Goal: Information Seeking & Learning: Learn about a topic

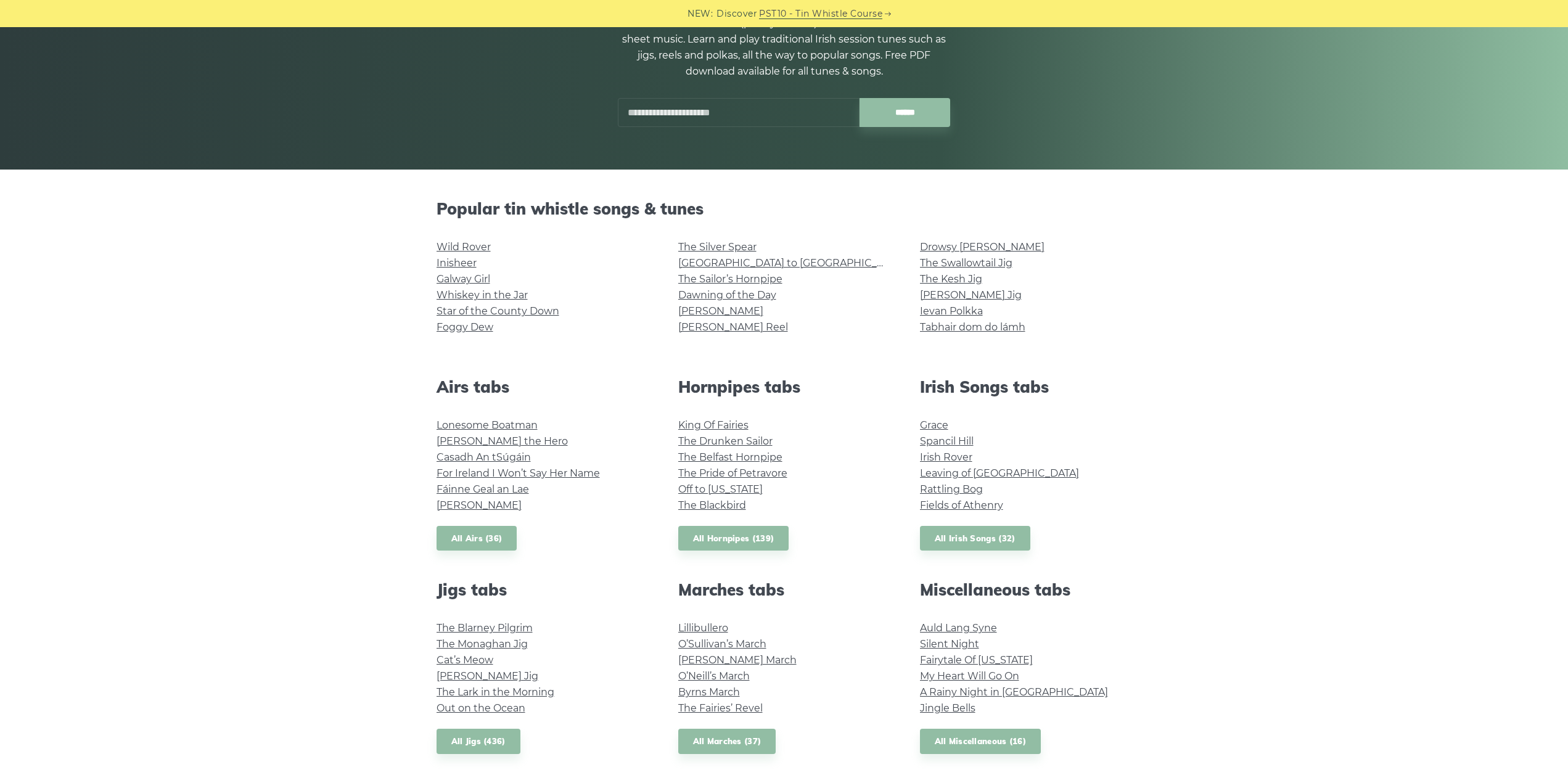
scroll to position [185, 0]
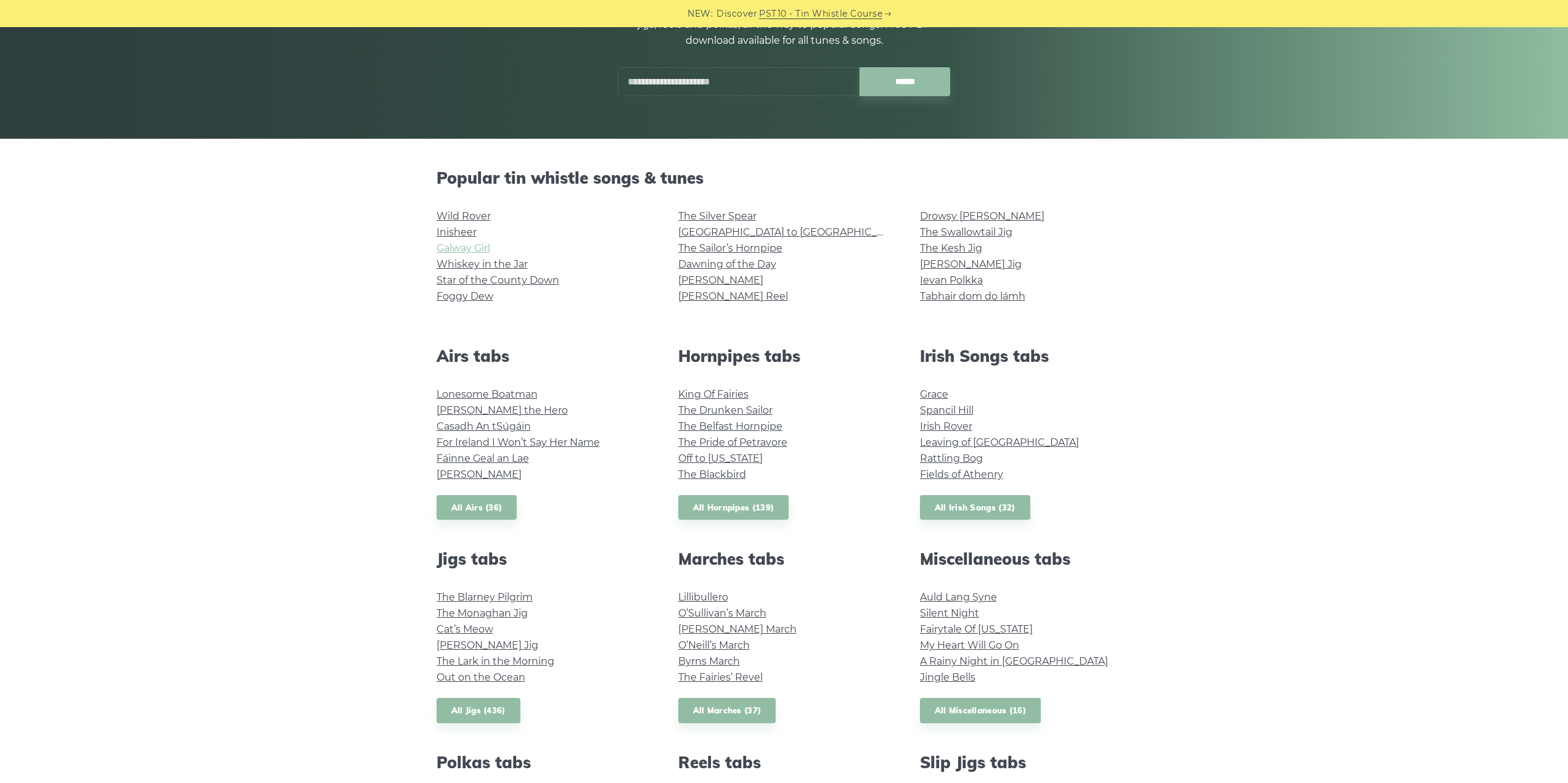
click at [447, 248] on link "Galway Girl" at bounding box center [464, 248] width 54 height 12
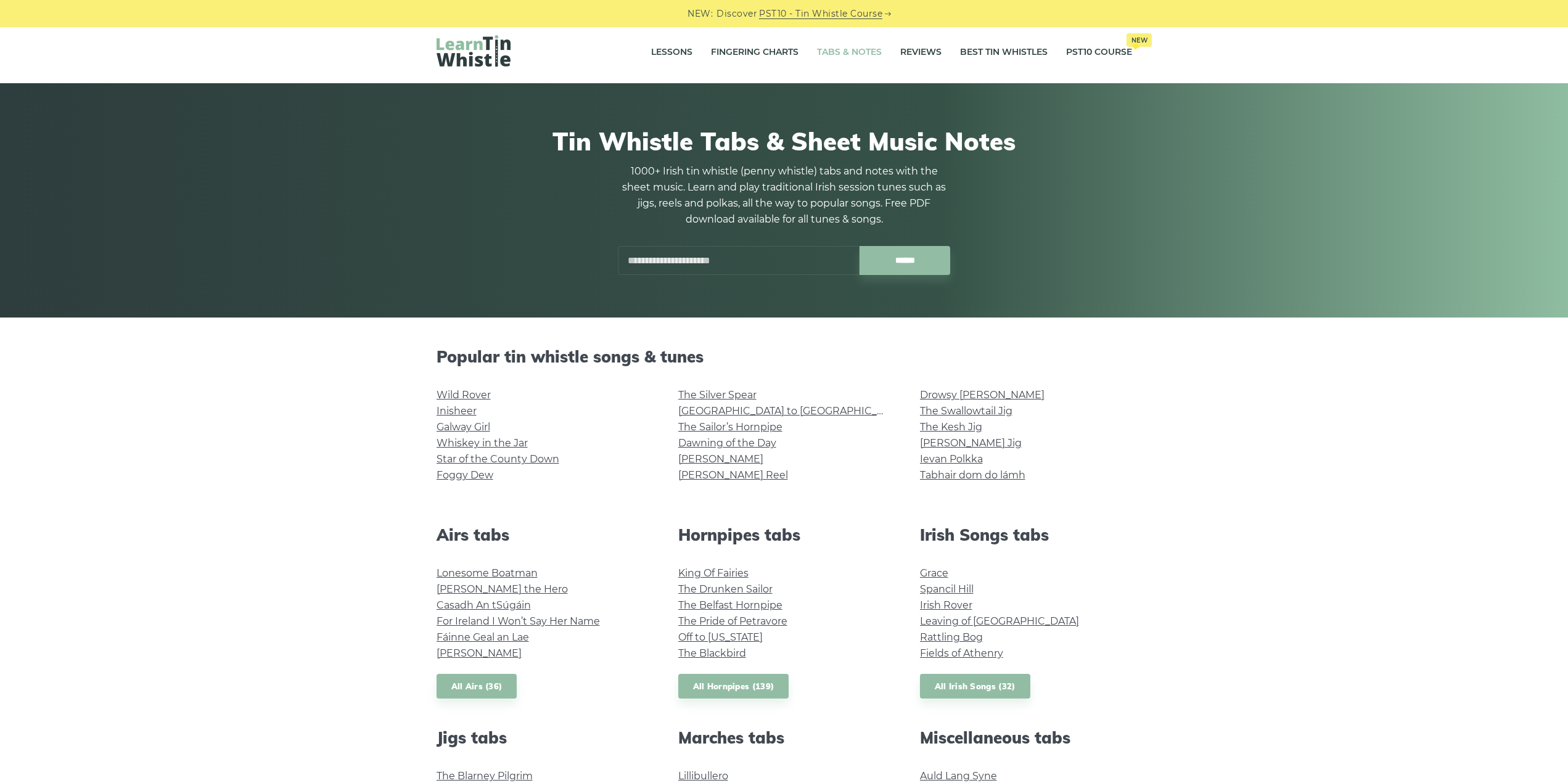
scroll to position [0, 0]
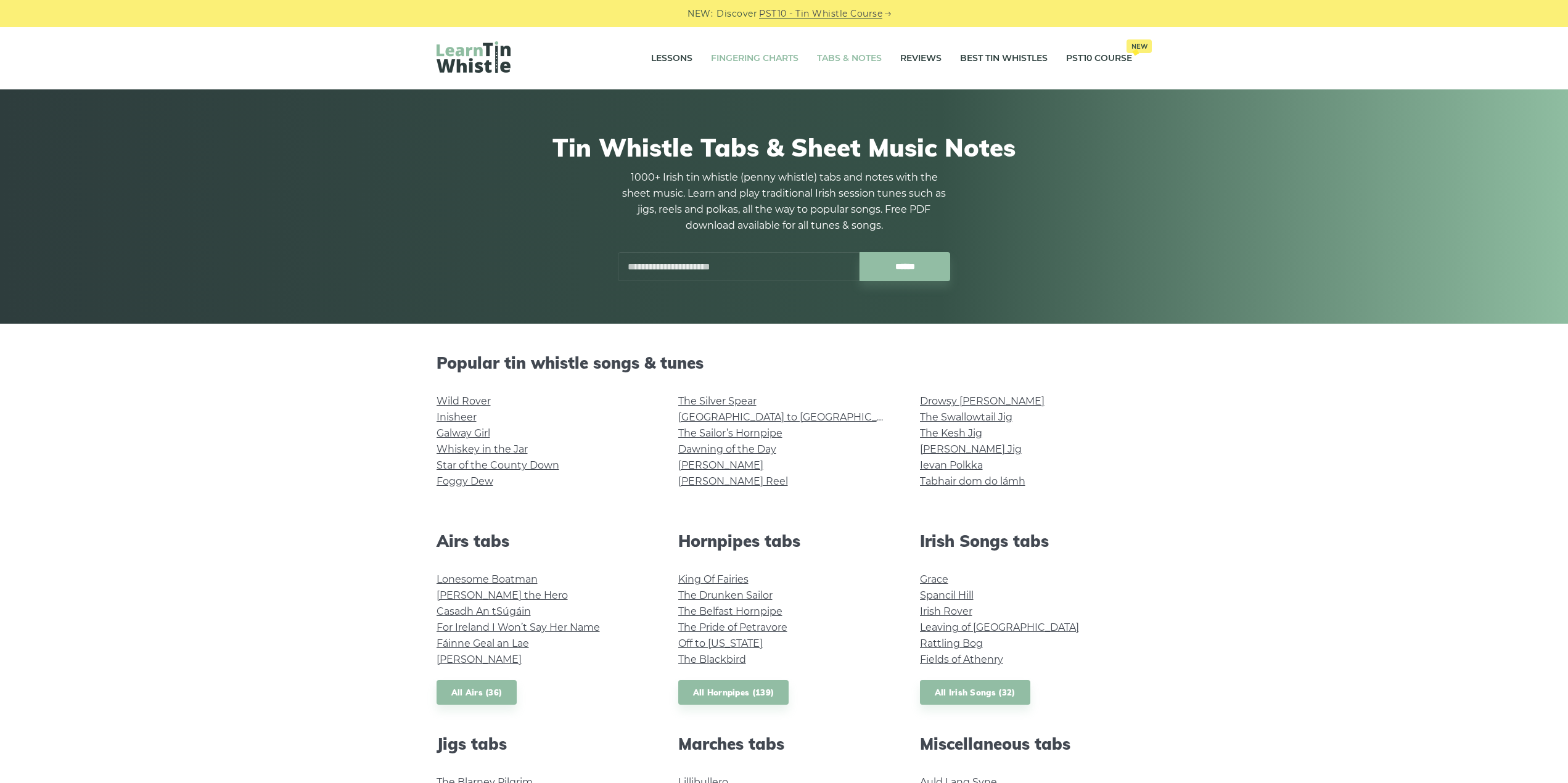
click at [771, 60] on link "Fingering Charts" at bounding box center [754, 58] width 87 height 31
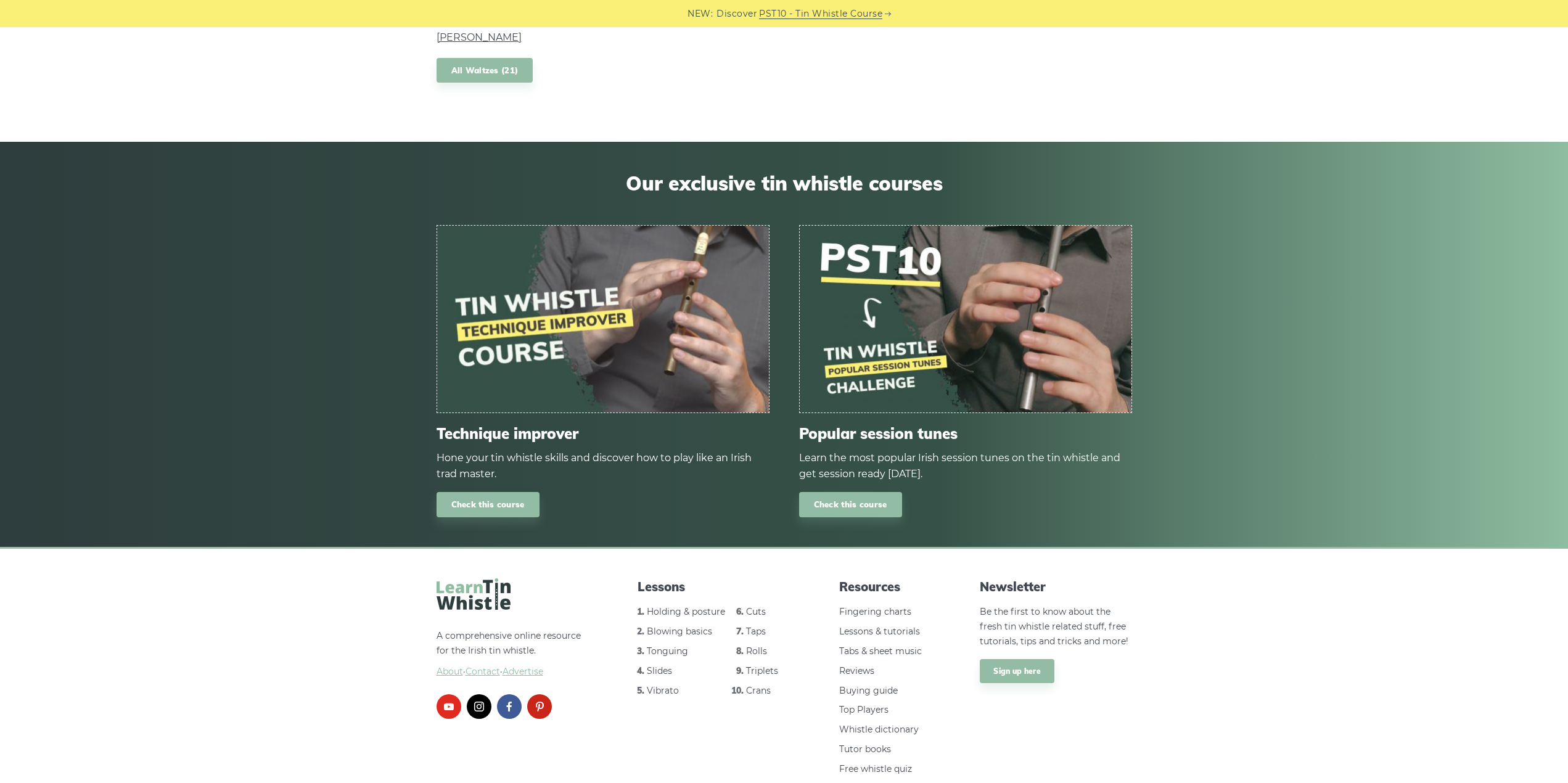
scroll to position [1280, 0]
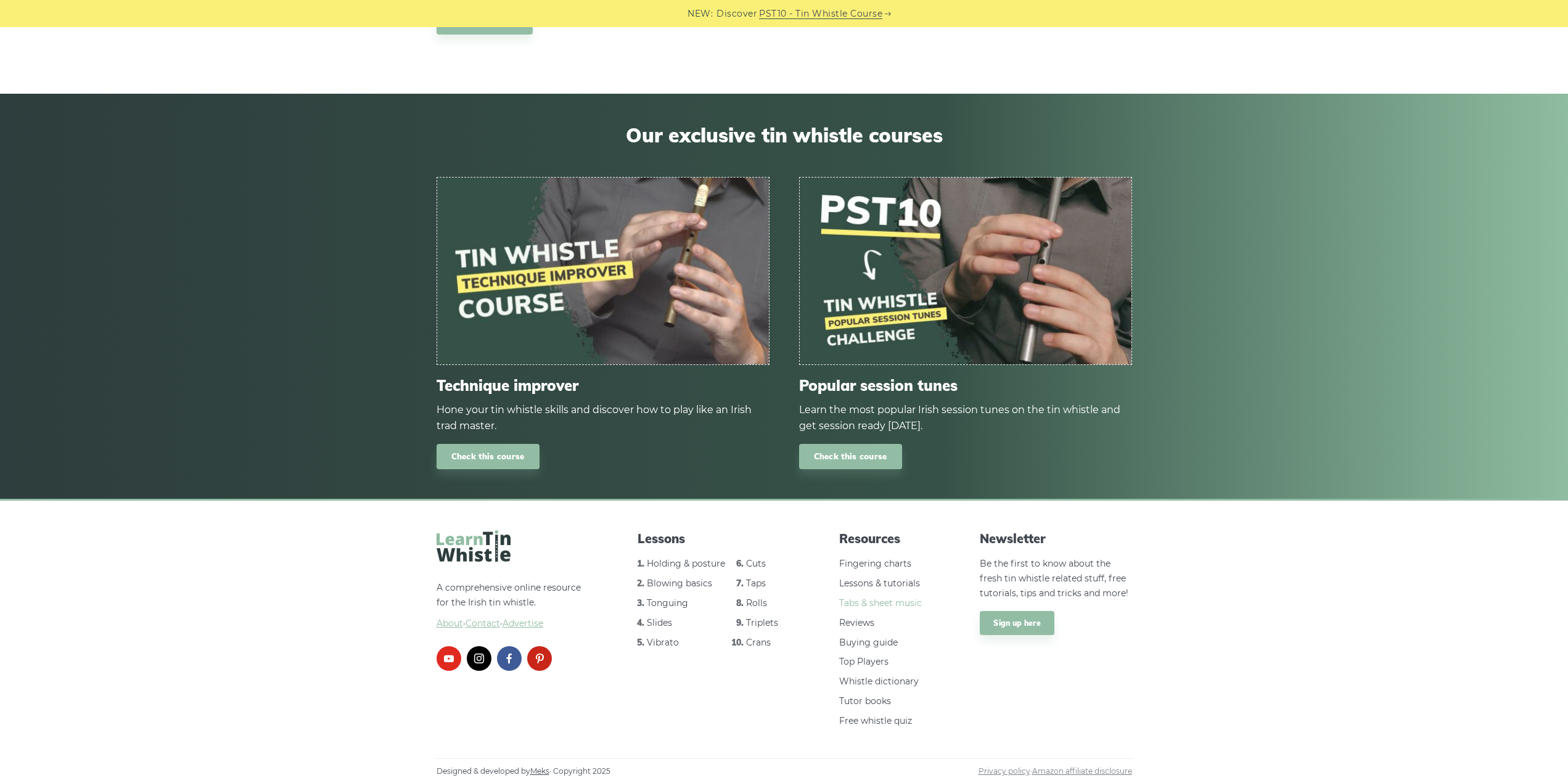
click at [891, 603] on link "Tabs & sheet music" at bounding box center [881, 603] width 82 height 12
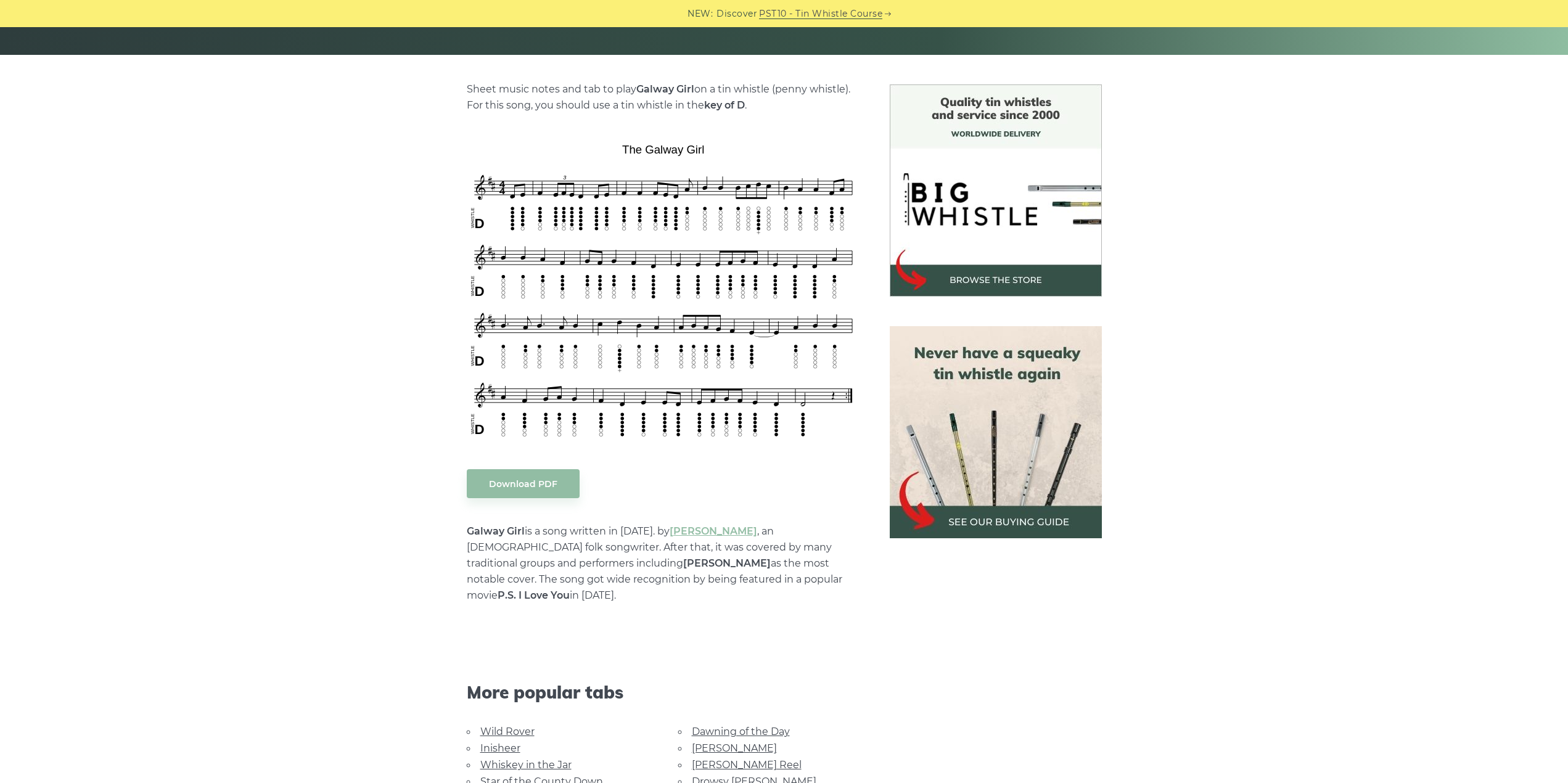
scroll to position [246, 0]
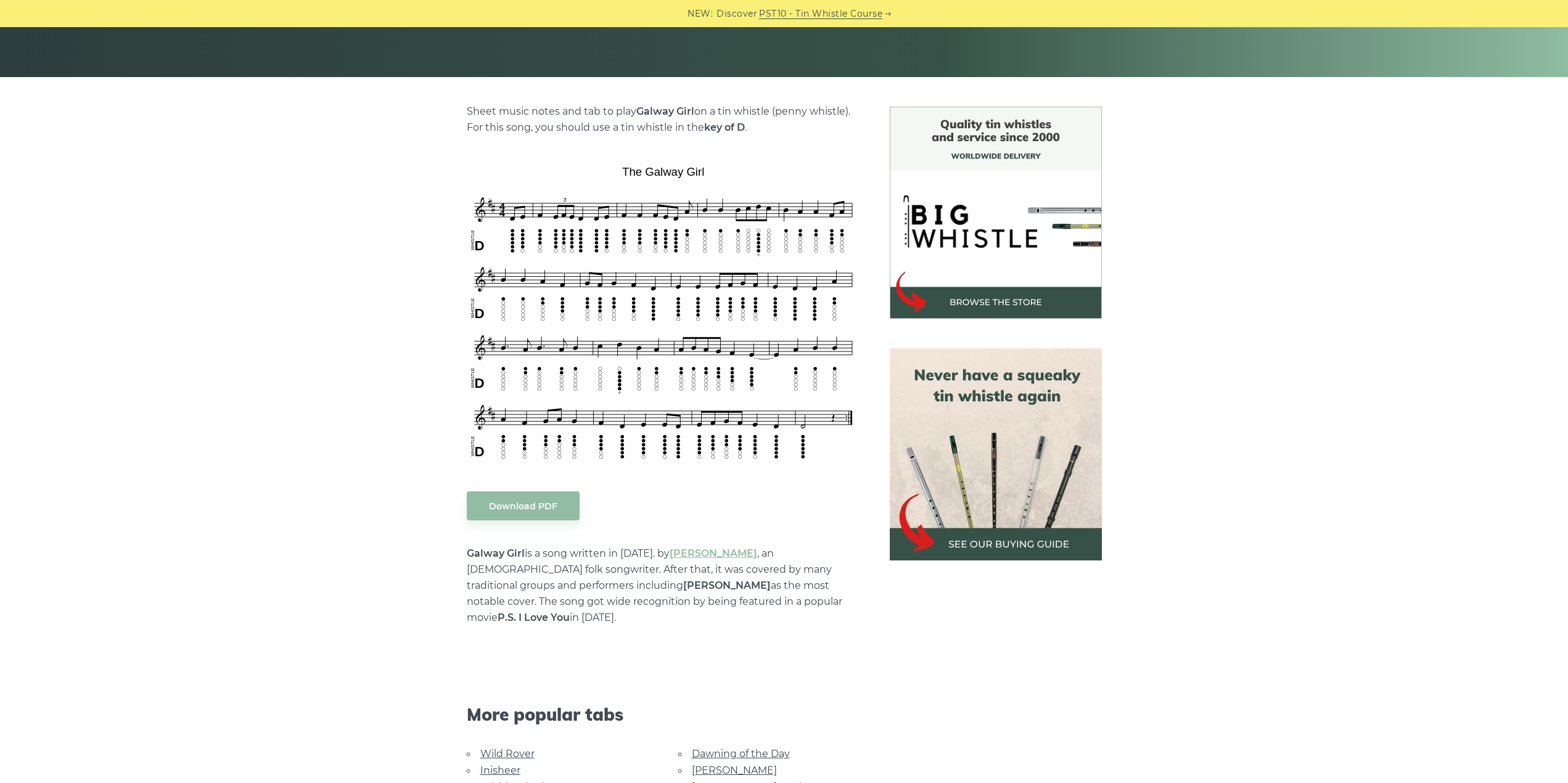
click at [538, 500] on body "NEW: Discover PST10 - Tin Whistle Course Lessons Fingering Charts Tabs & Notes …" at bounding box center [784, 753] width 1568 height 2000
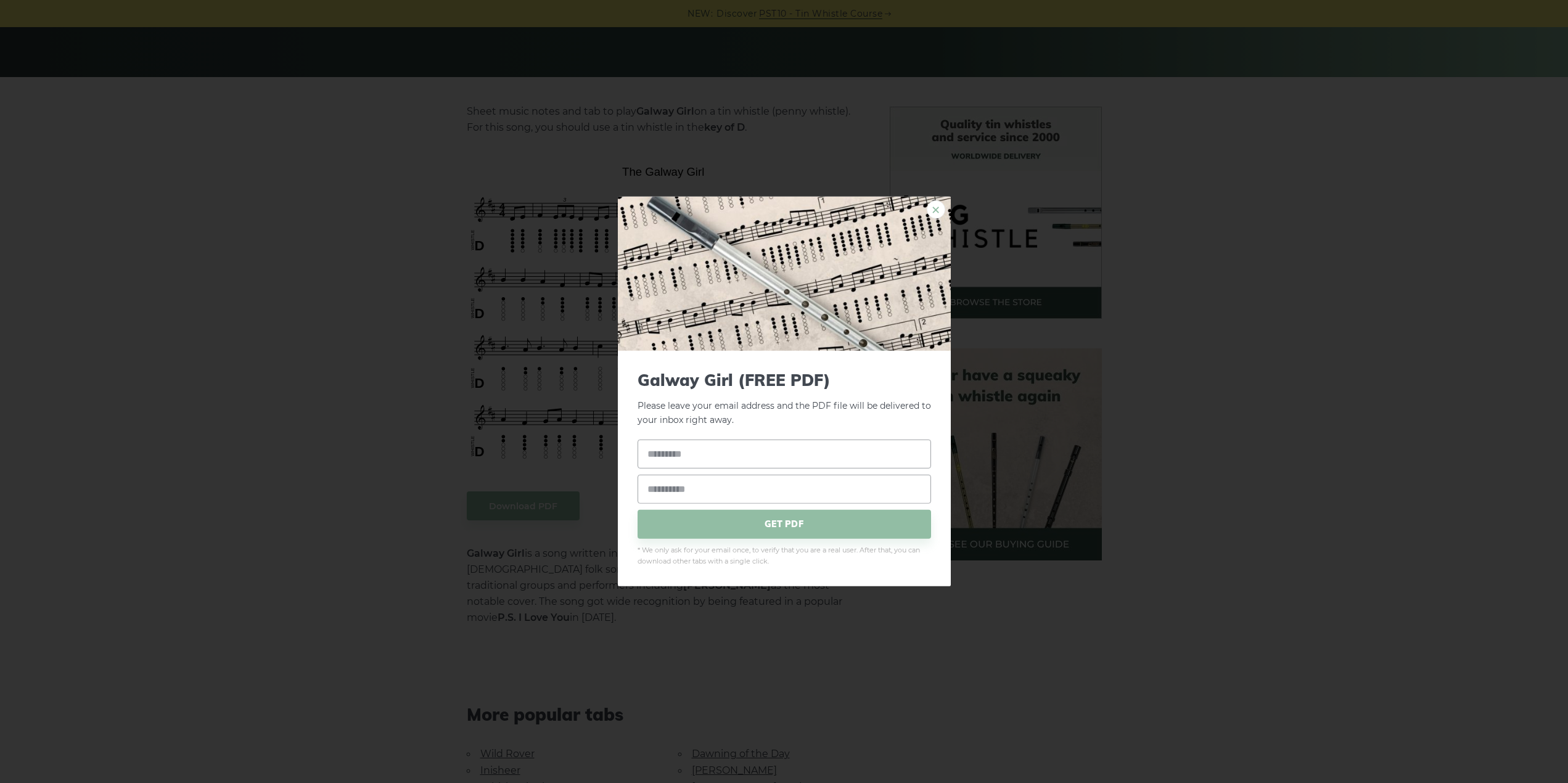
click at [936, 211] on link "×" at bounding box center [935, 209] width 18 height 18
click at [934, 210] on link "×" at bounding box center [935, 209] width 18 height 18
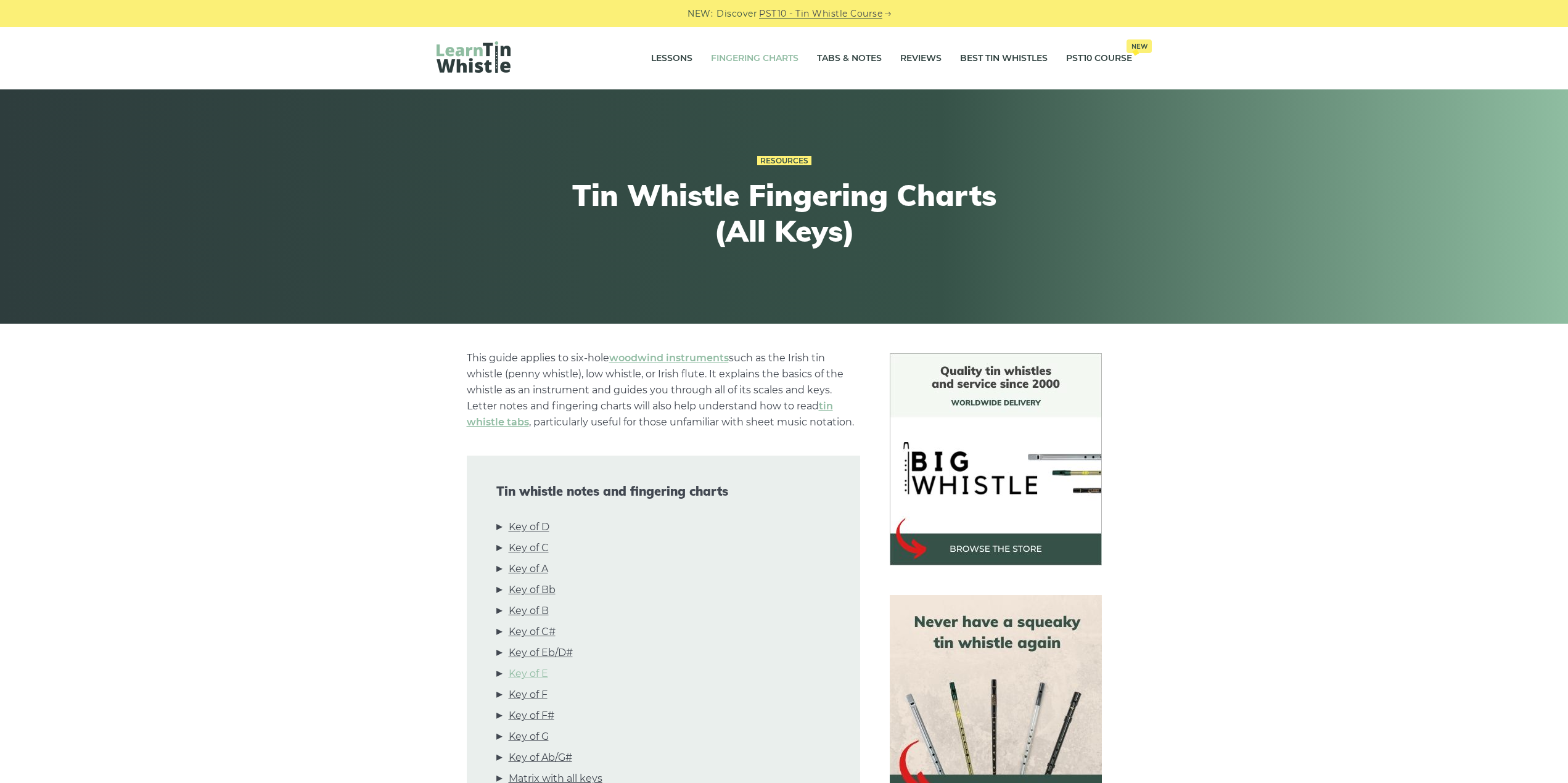
click at [542, 674] on link "Key of E" at bounding box center [528, 674] width 39 height 16
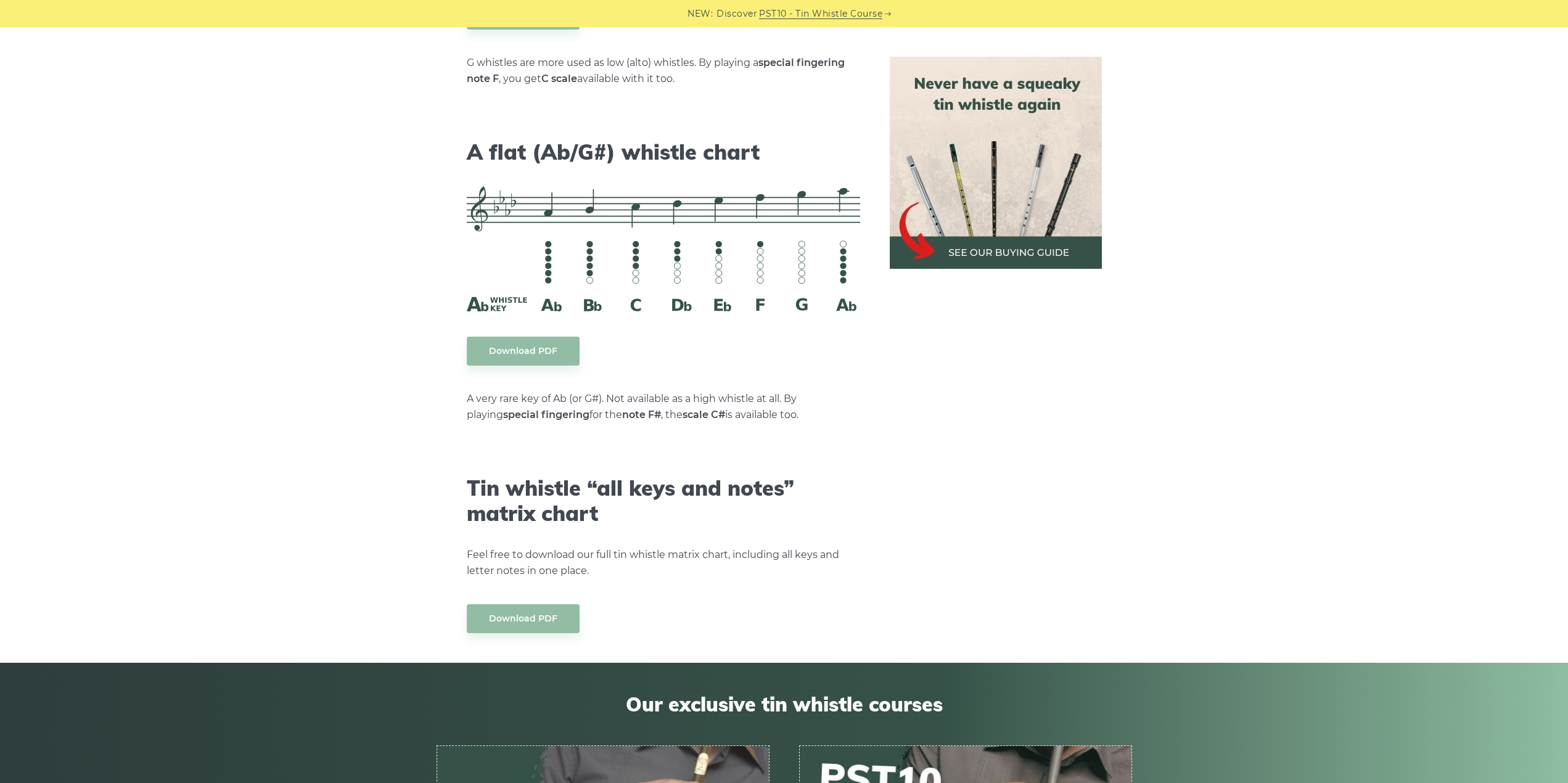
scroll to position [6687, 0]
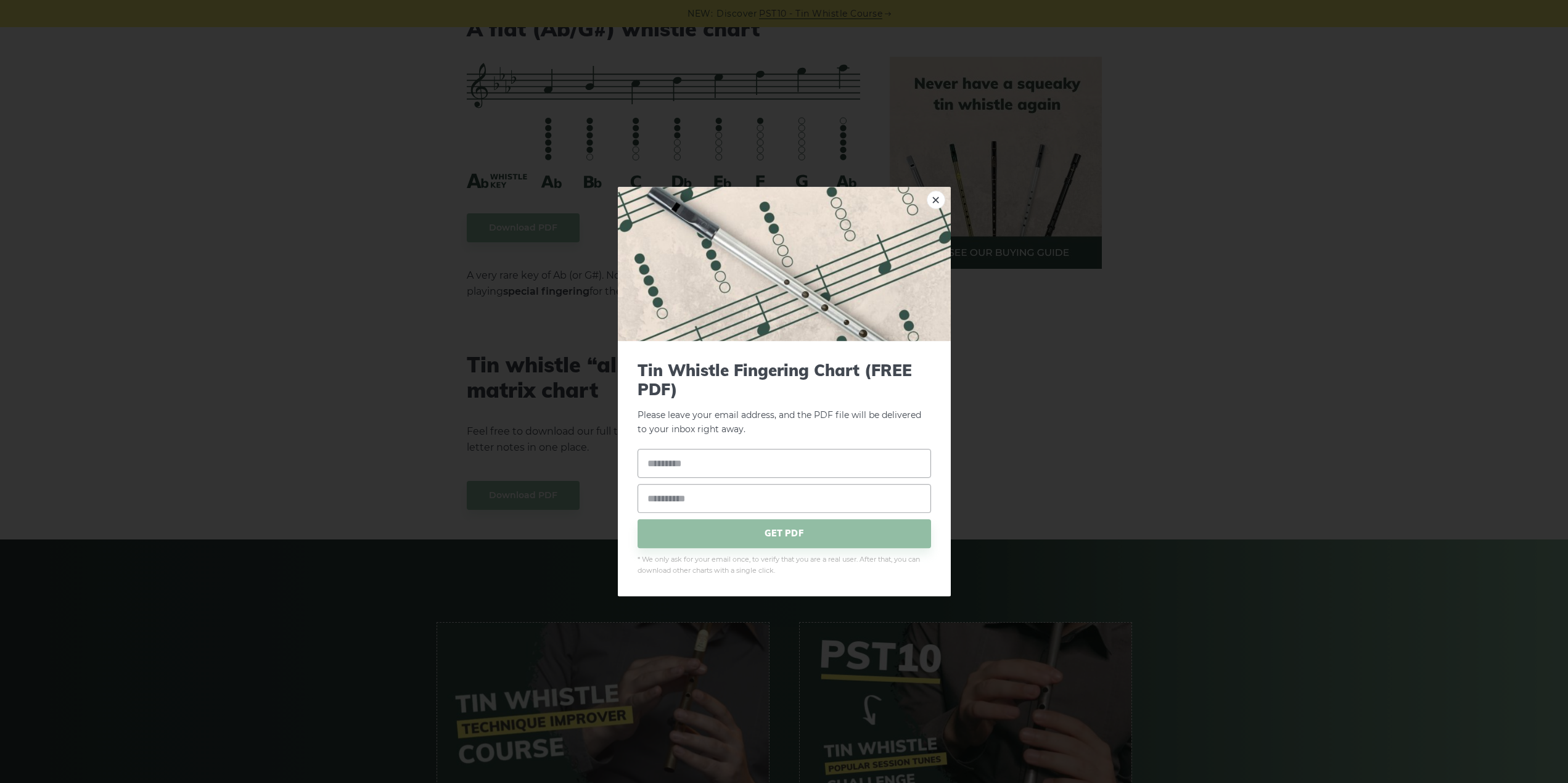
click at [939, 199] on link "×" at bounding box center [935, 199] width 18 height 18
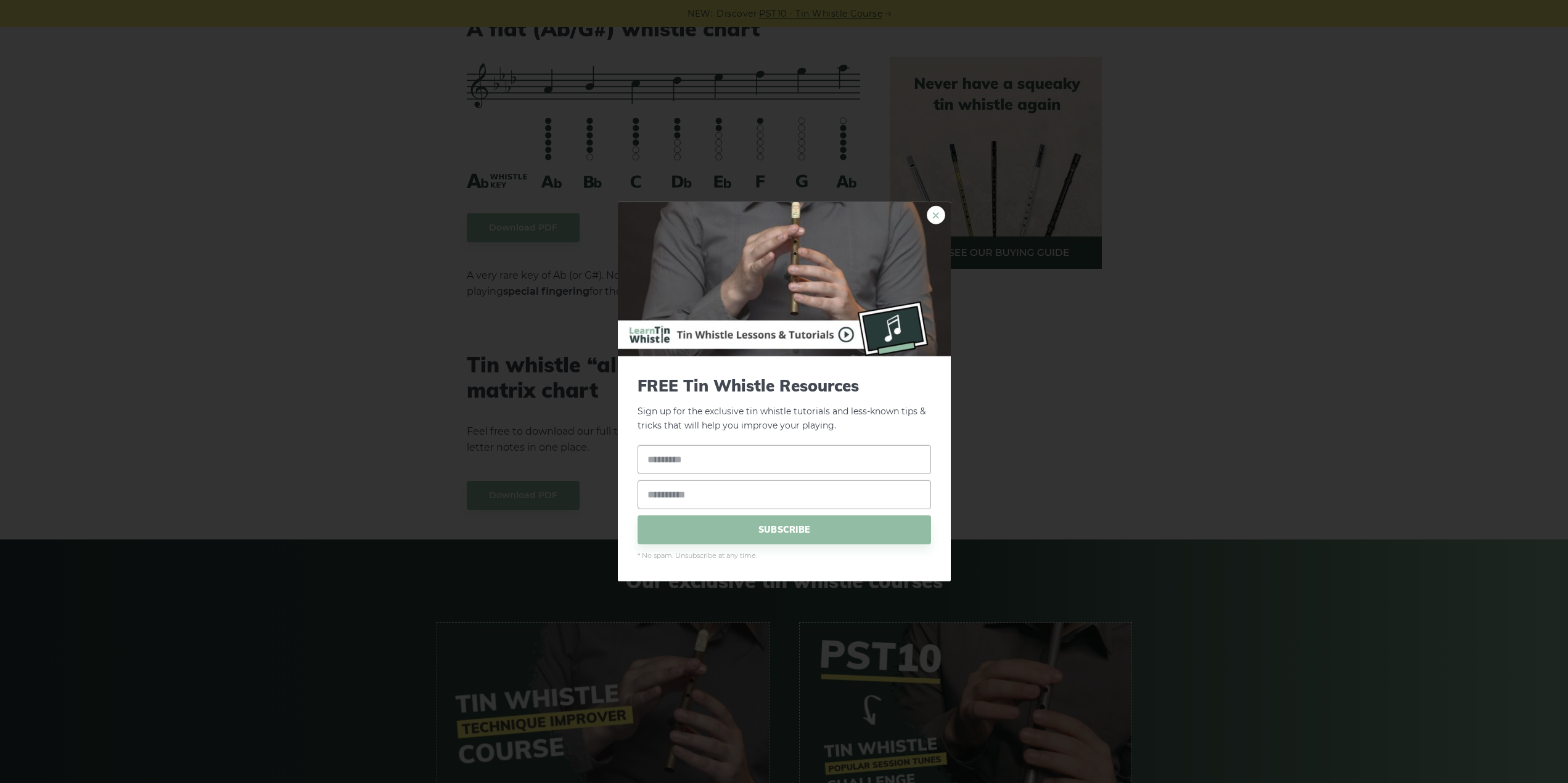
click at [930, 213] on link "×" at bounding box center [935, 215] width 18 height 18
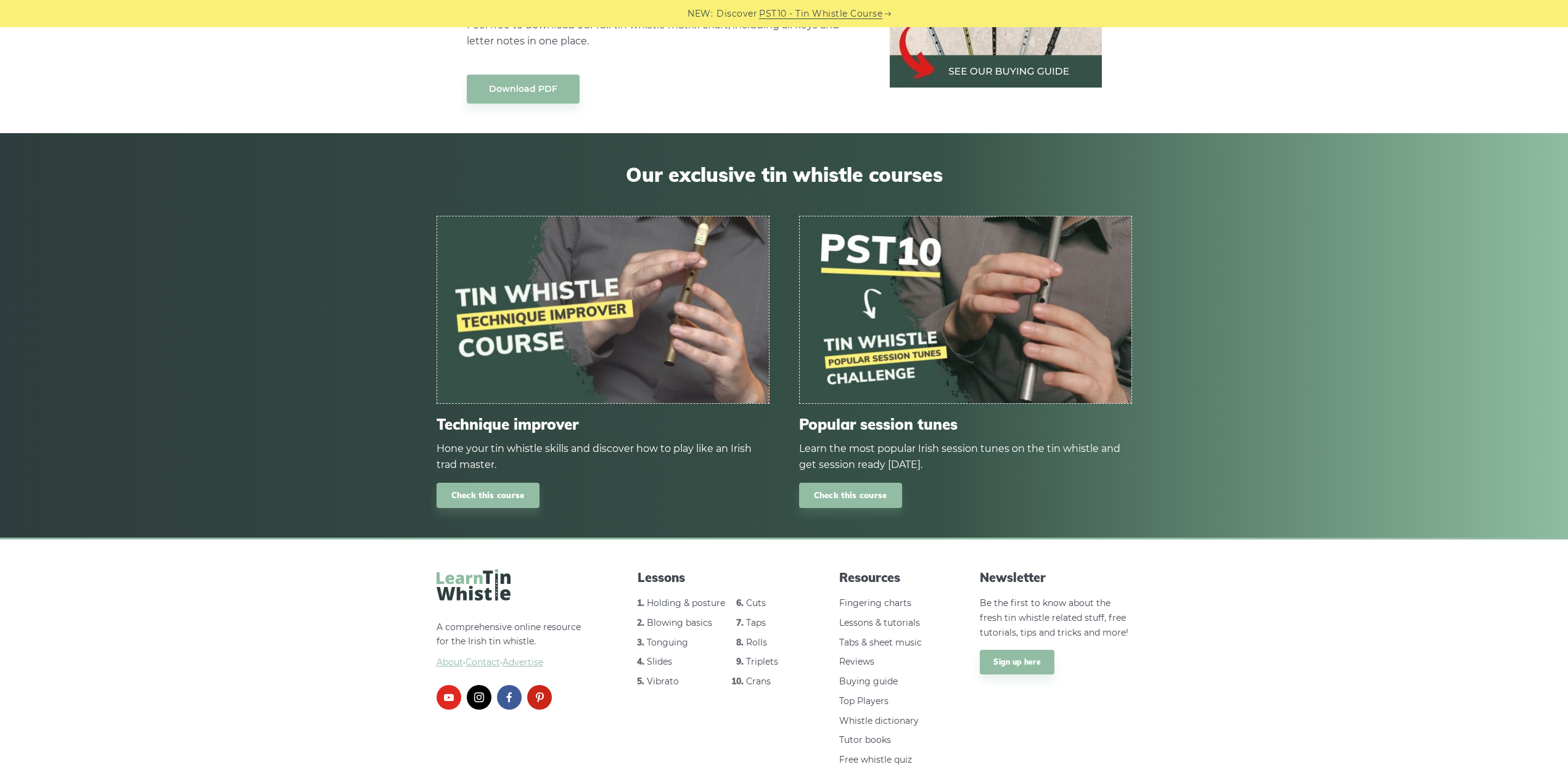
scroll to position [7117, 0]
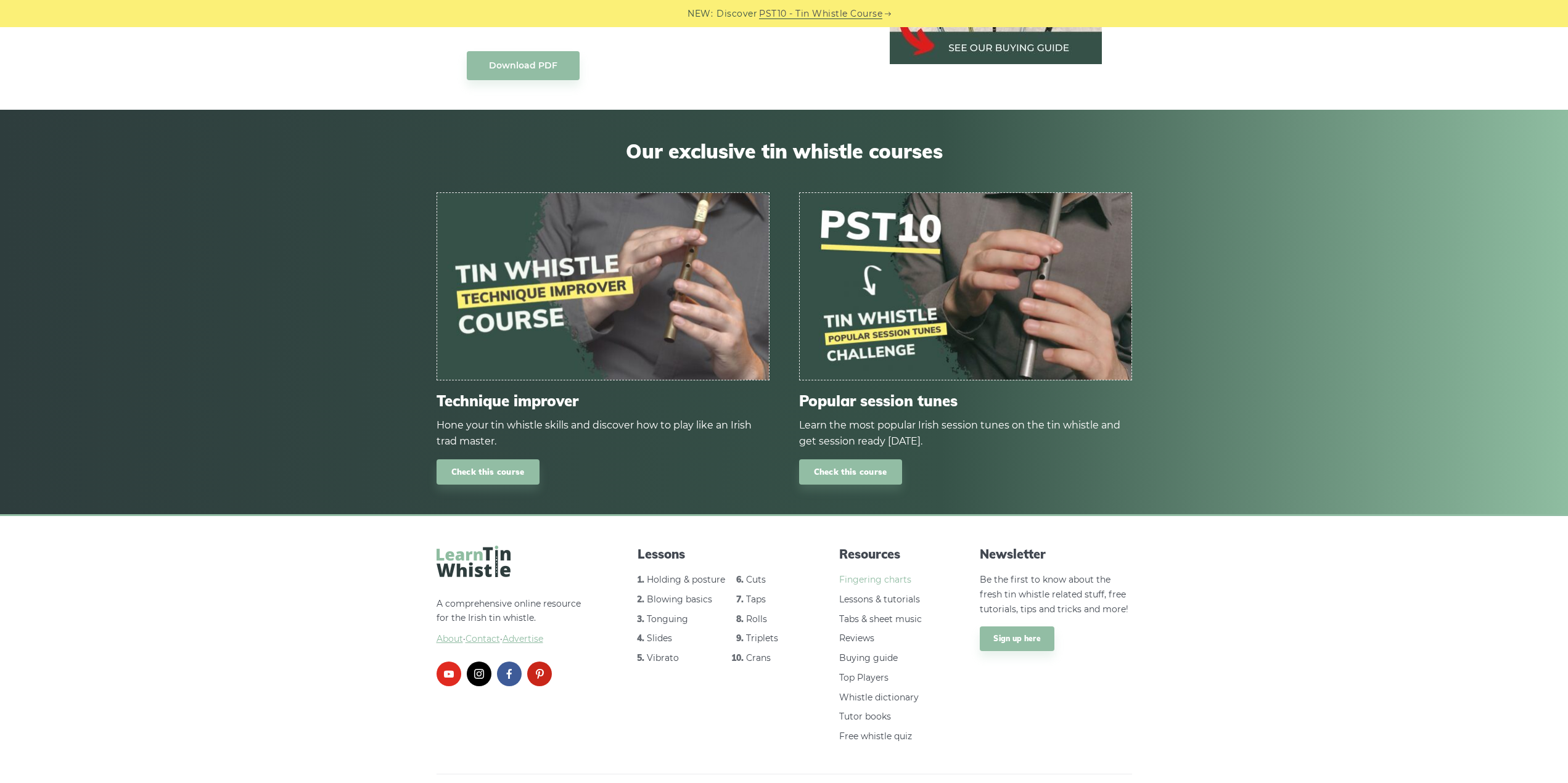
click at [867, 574] on link "Fingering charts" at bounding box center [875, 580] width 72 height 12
